Goal: Transaction & Acquisition: Purchase product/service

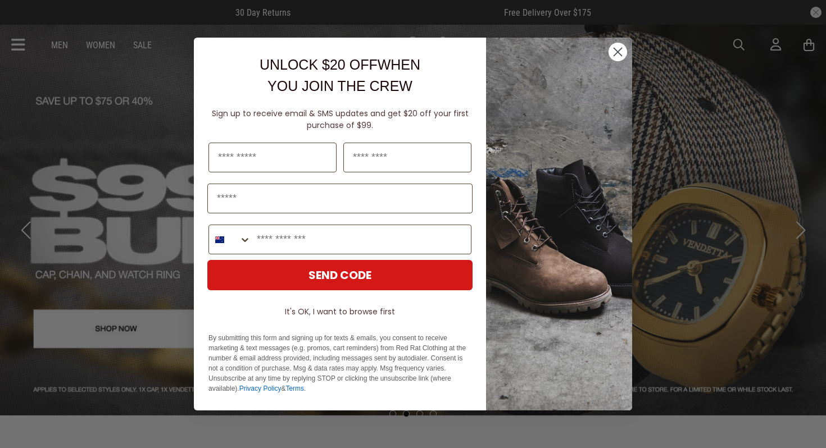
click at [620, 54] on icon "Close dialog" at bounding box center [618, 52] width 8 height 8
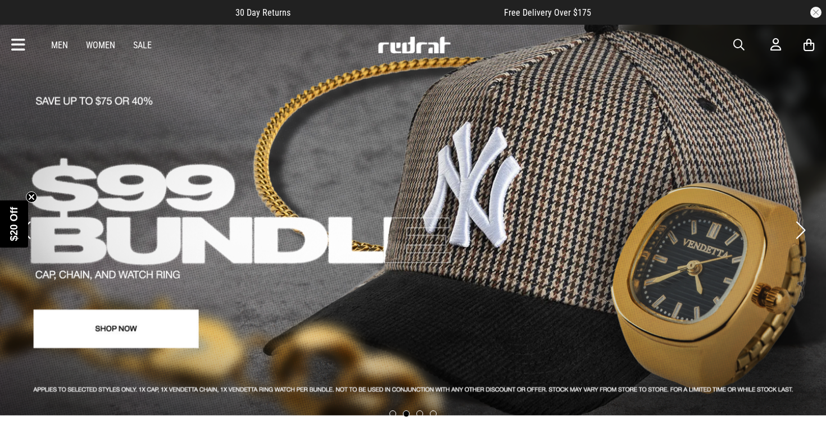
click at [62, 46] on link "Men" at bounding box center [59, 45] width 17 height 11
click at [62, 44] on link "Men" at bounding box center [59, 45] width 17 height 11
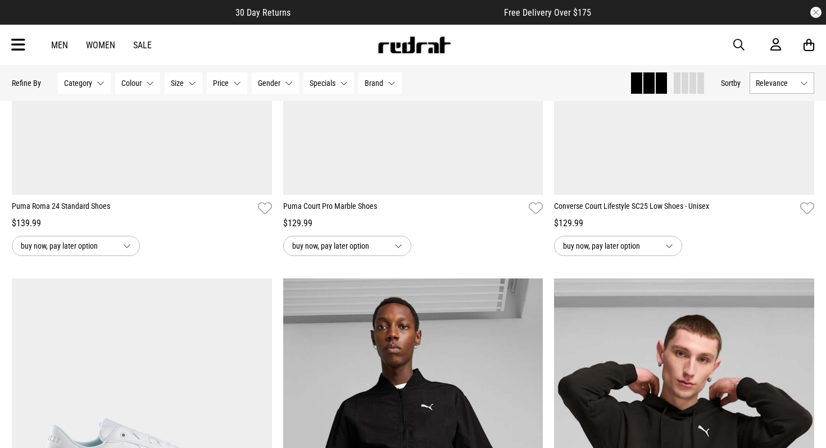
scroll to position [180, 0]
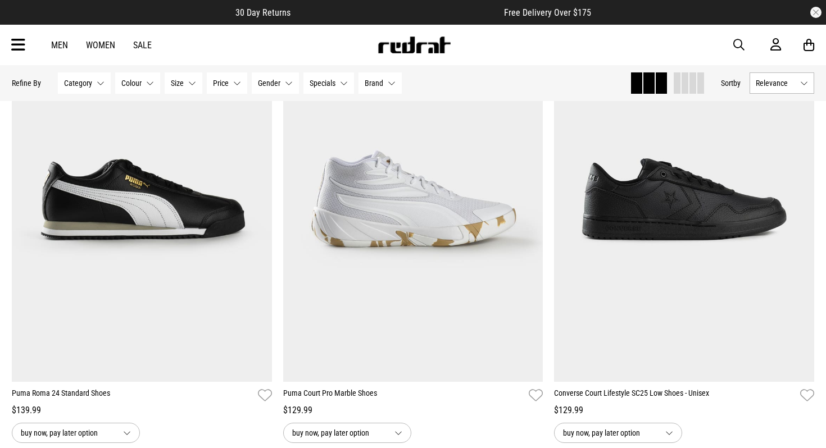
click at [80, 85] on span "Category" at bounding box center [78, 83] width 28 height 9
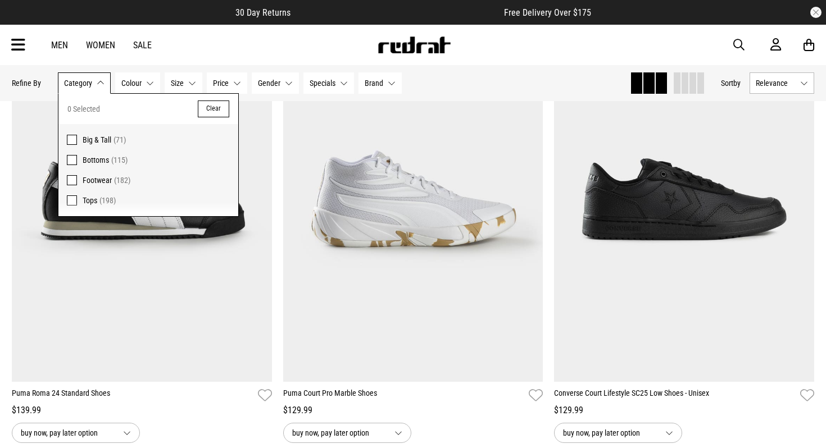
scroll to position [231, 0]
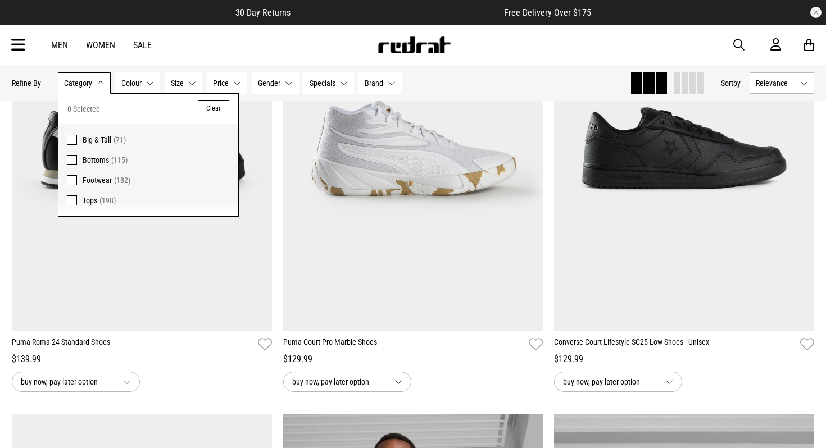
click at [76, 180] on span at bounding box center [72, 180] width 10 height 10
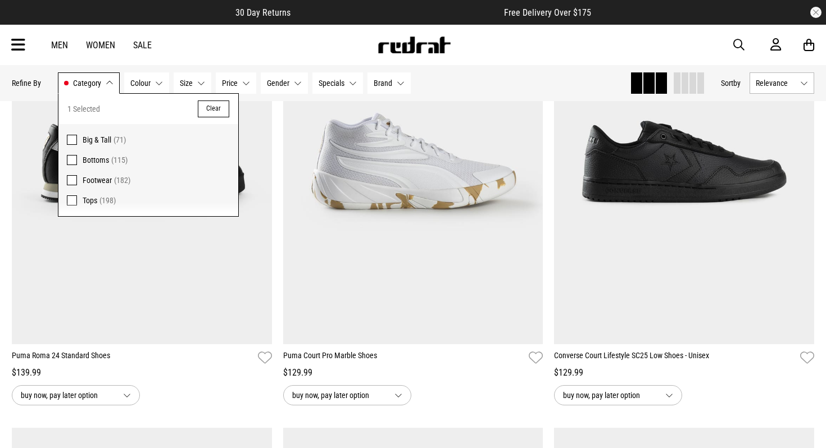
scroll to position [245, 0]
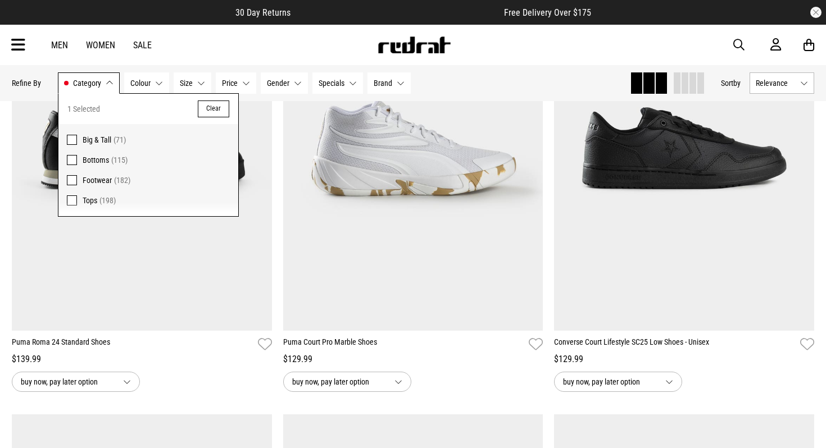
click at [198, 84] on button "Size None selected" at bounding box center [193, 82] width 38 height 21
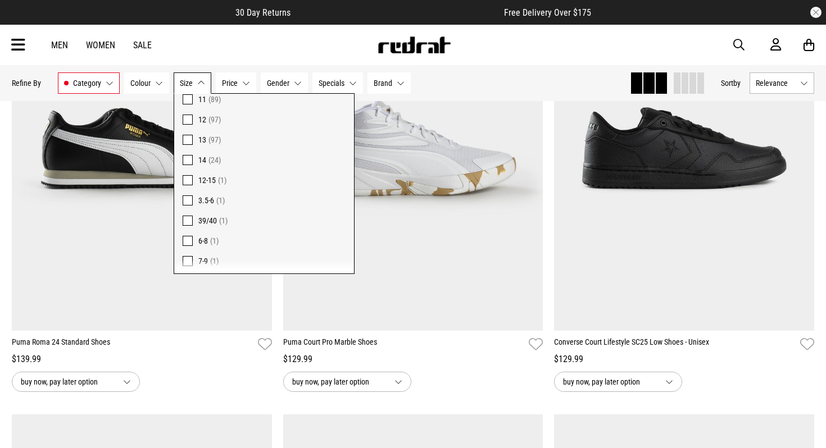
scroll to position [199, 0]
click at [187, 162] on span at bounding box center [188, 163] width 10 height 10
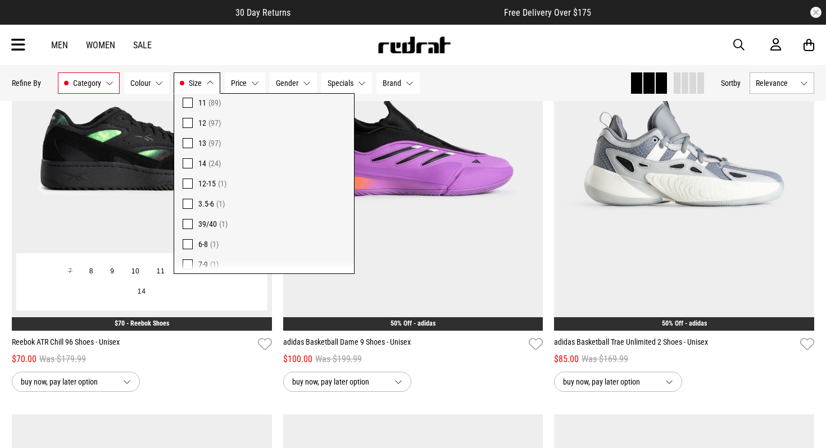
click at [120, 215] on img at bounding box center [142, 149] width 260 height 364
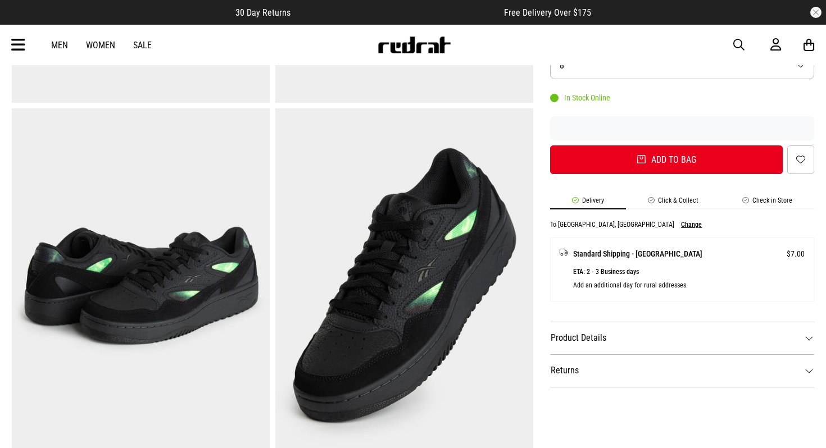
scroll to position [358, 0]
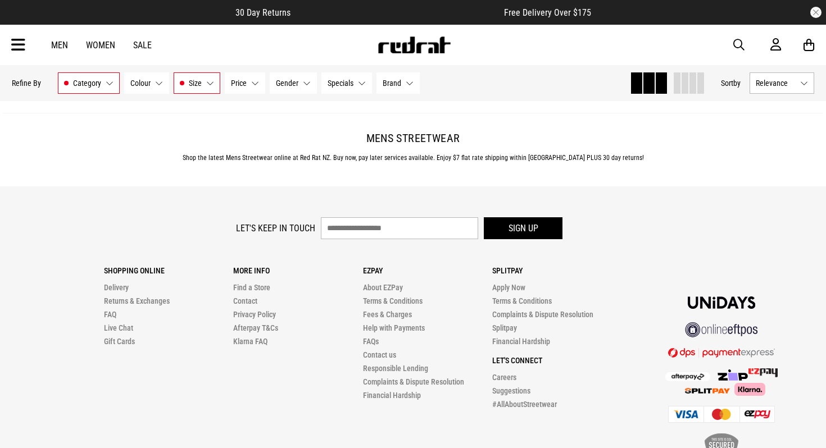
scroll to position [3818, 0]
